Goal: Use online tool/utility: Utilize a website feature to perform a specific function

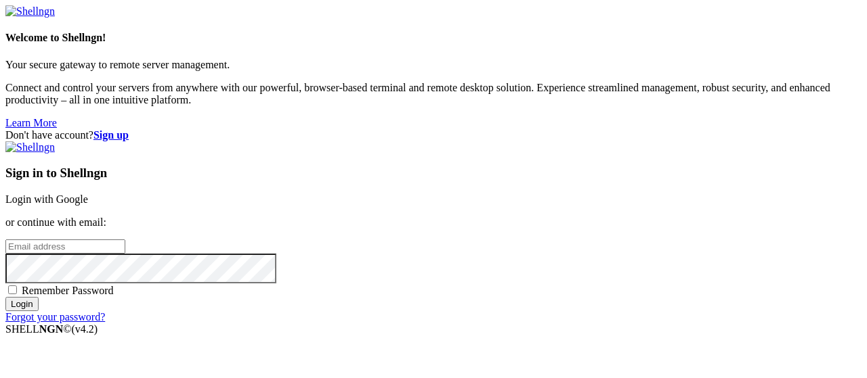
type input "root"
click at [88, 194] on link "Login with Google" at bounding box center [46, 200] width 83 height 12
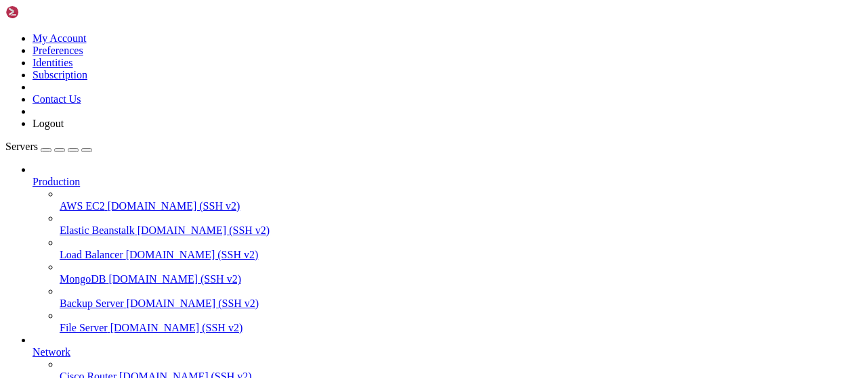
scroll to position [275, 0]
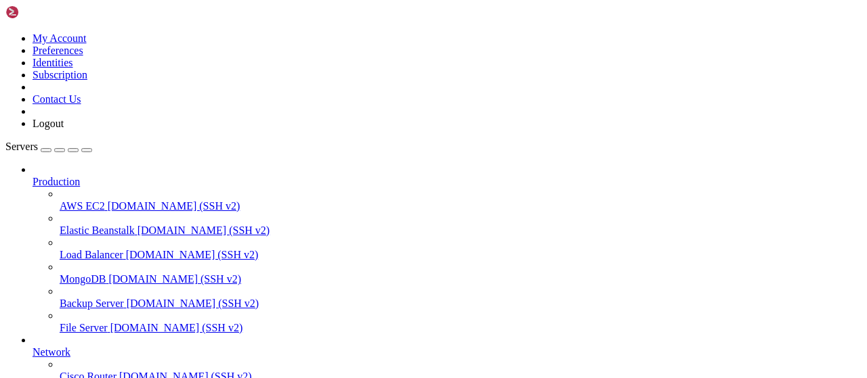
type input "/root/LinkQuest"
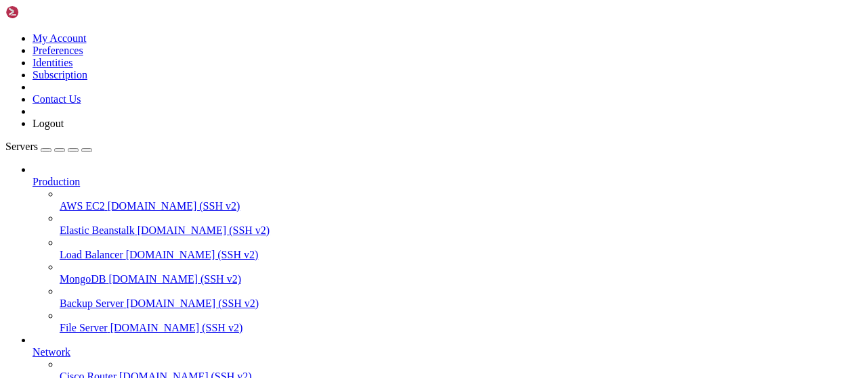
scroll to position [0, 0]
